Goal: Task Accomplishment & Management: Use online tool/utility

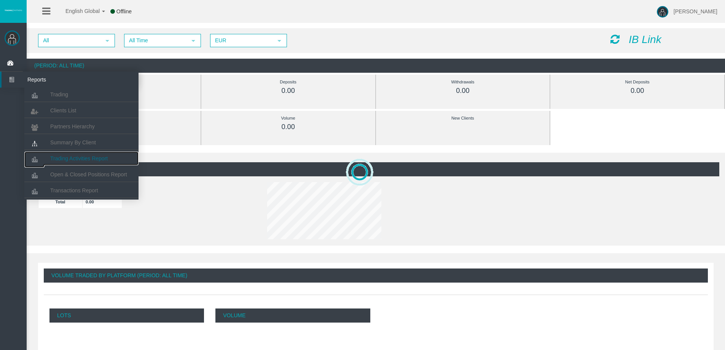
click at [73, 154] on link "Trading Activities Report" at bounding box center [81, 159] width 114 height 14
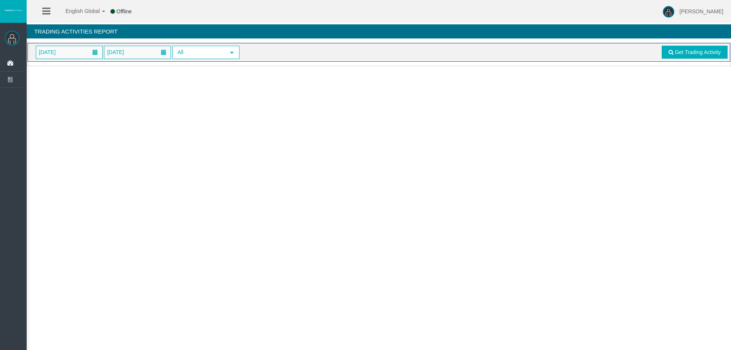
click at [79, 55] on span "[DATE]" at bounding box center [69, 52] width 66 height 13
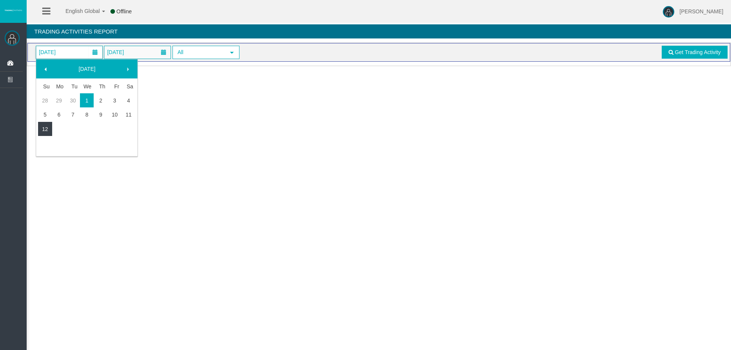
click at [47, 129] on link "12" at bounding box center [45, 129] width 14 height 14
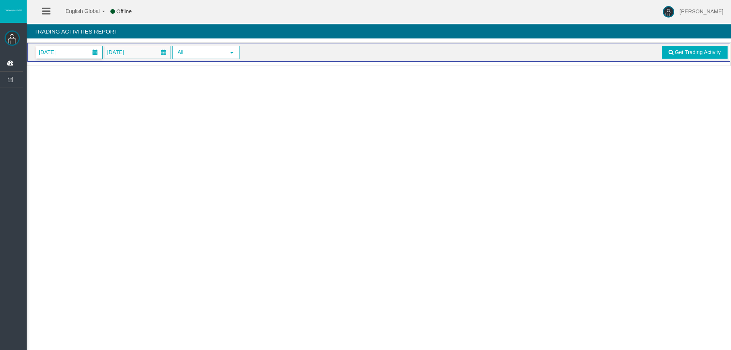
click at [91, 56] on span at bounding box center [95, 52] width 14 height 12
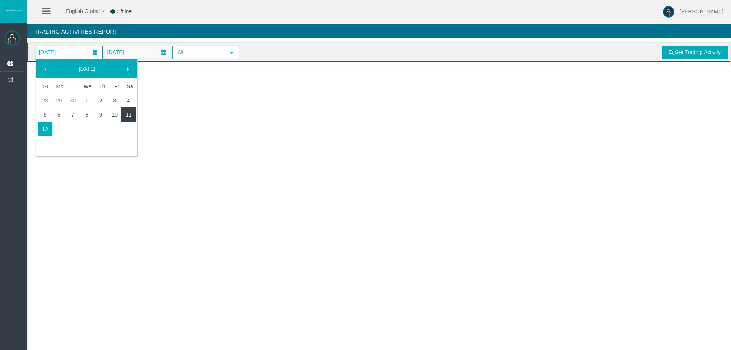
click at [126, 114] on link "11" at bounding box center [128, 115] width 14 height 14
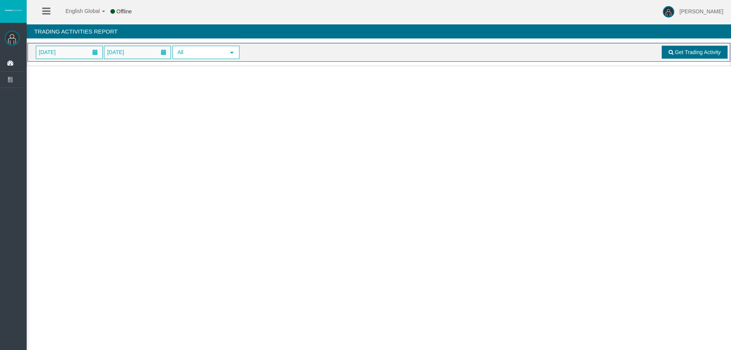
click at [703, 53] on span "Get Trading Activity" at bounding box center [698, 52] width 46 height 6
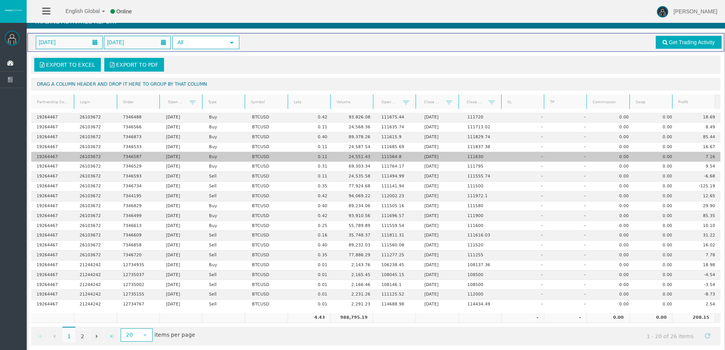
scroll to position [18, 0]
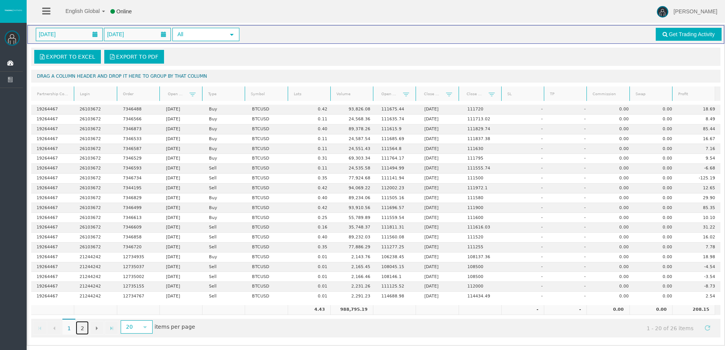
click at [83, 327] on link "2" at bounding box center [82, 328] width 13 height 14
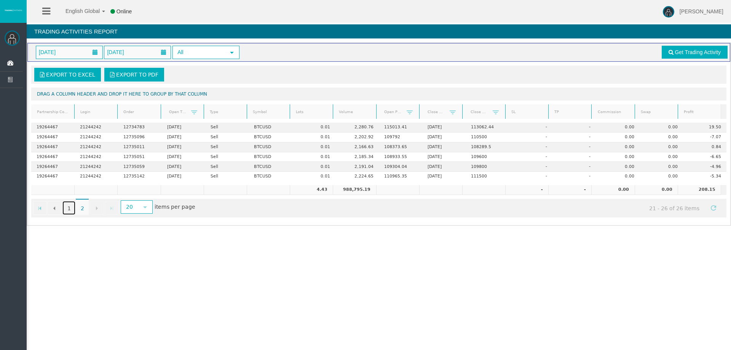
click at [66, 210] on link "1" at bounding box center [68, 208] width 13 height 14
